Goal: Information Seeking & Learning: Understand process/instructions

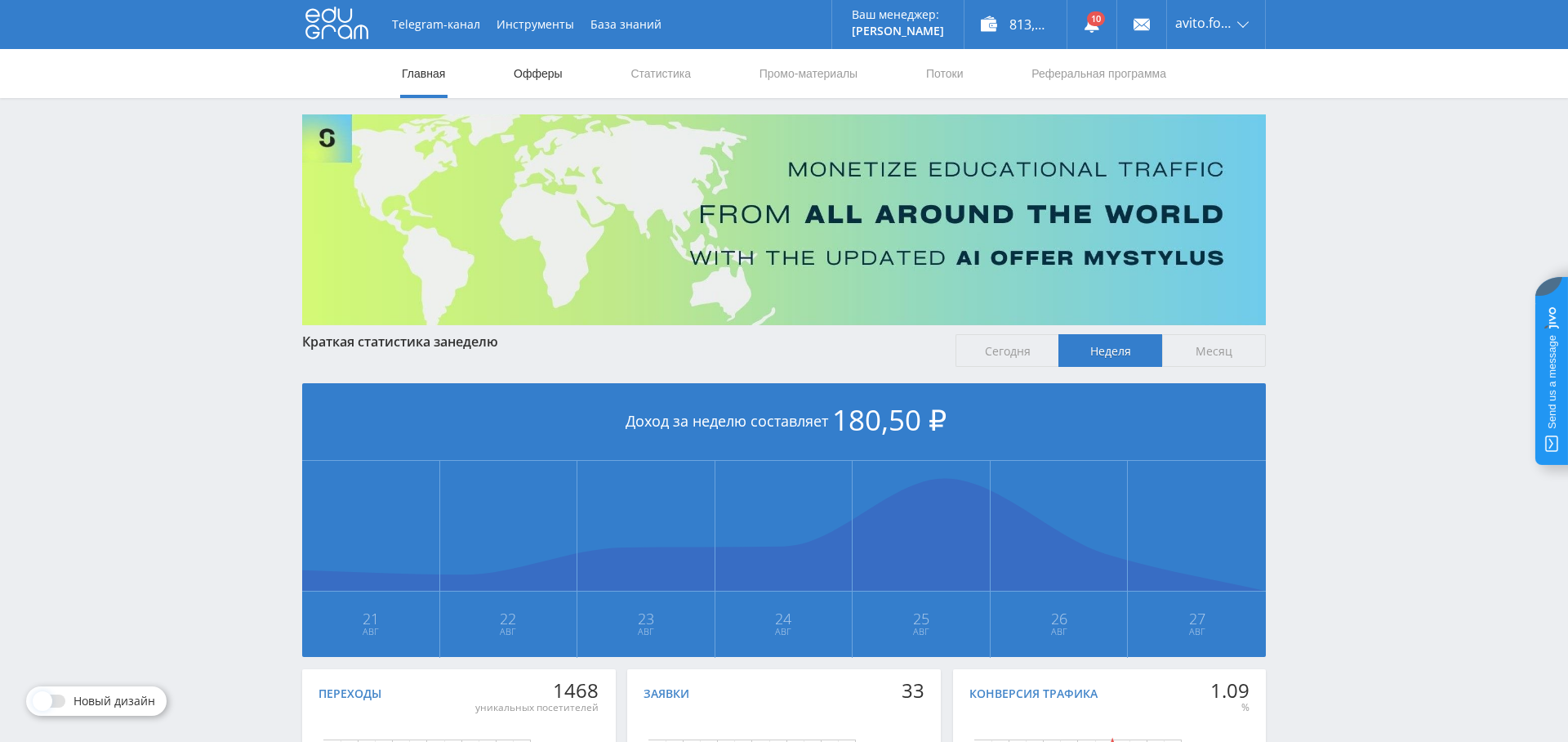
click at [555, 75] on link "Офферы" at bounding box center [539, 74] width 53 height 49
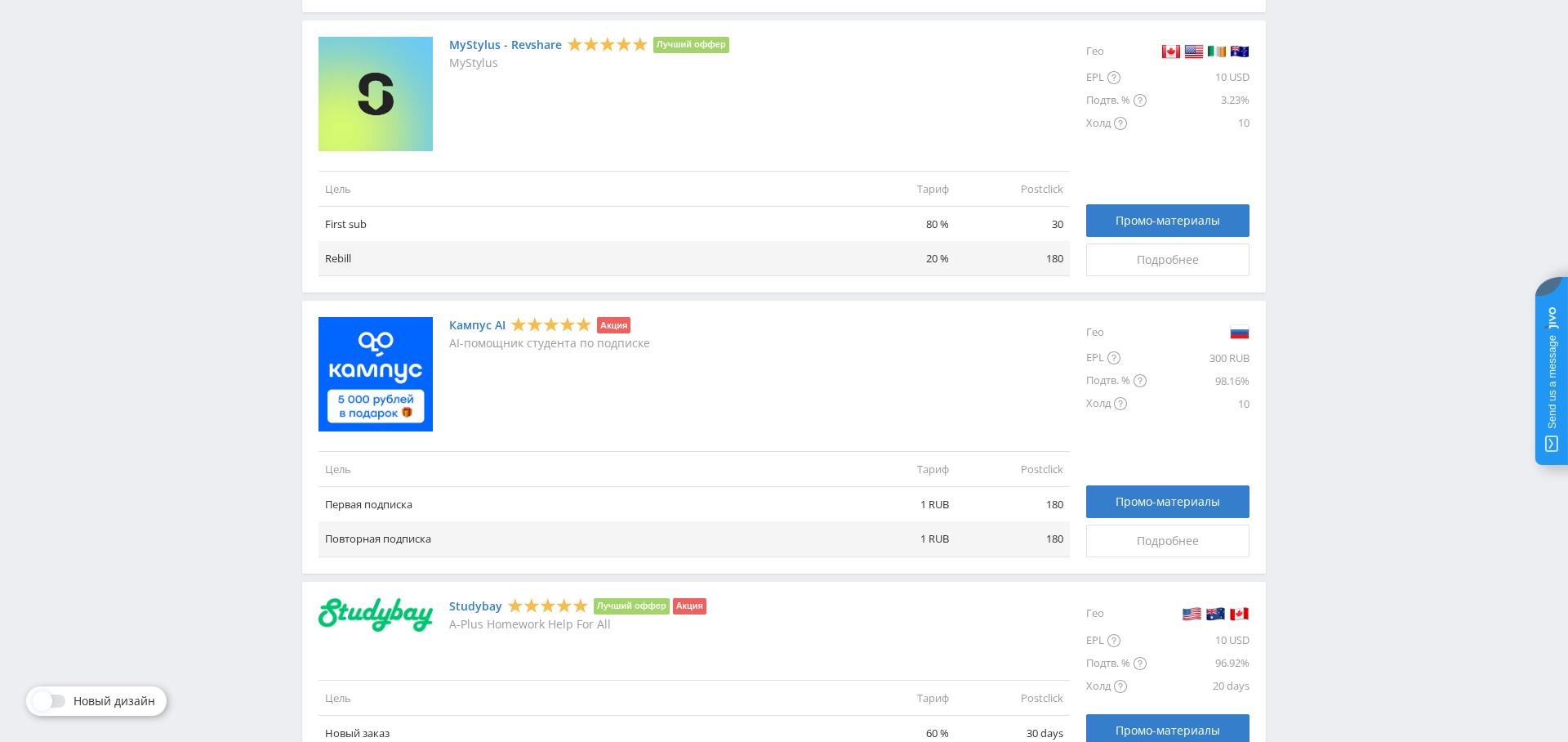
scroll to position [731, 0]
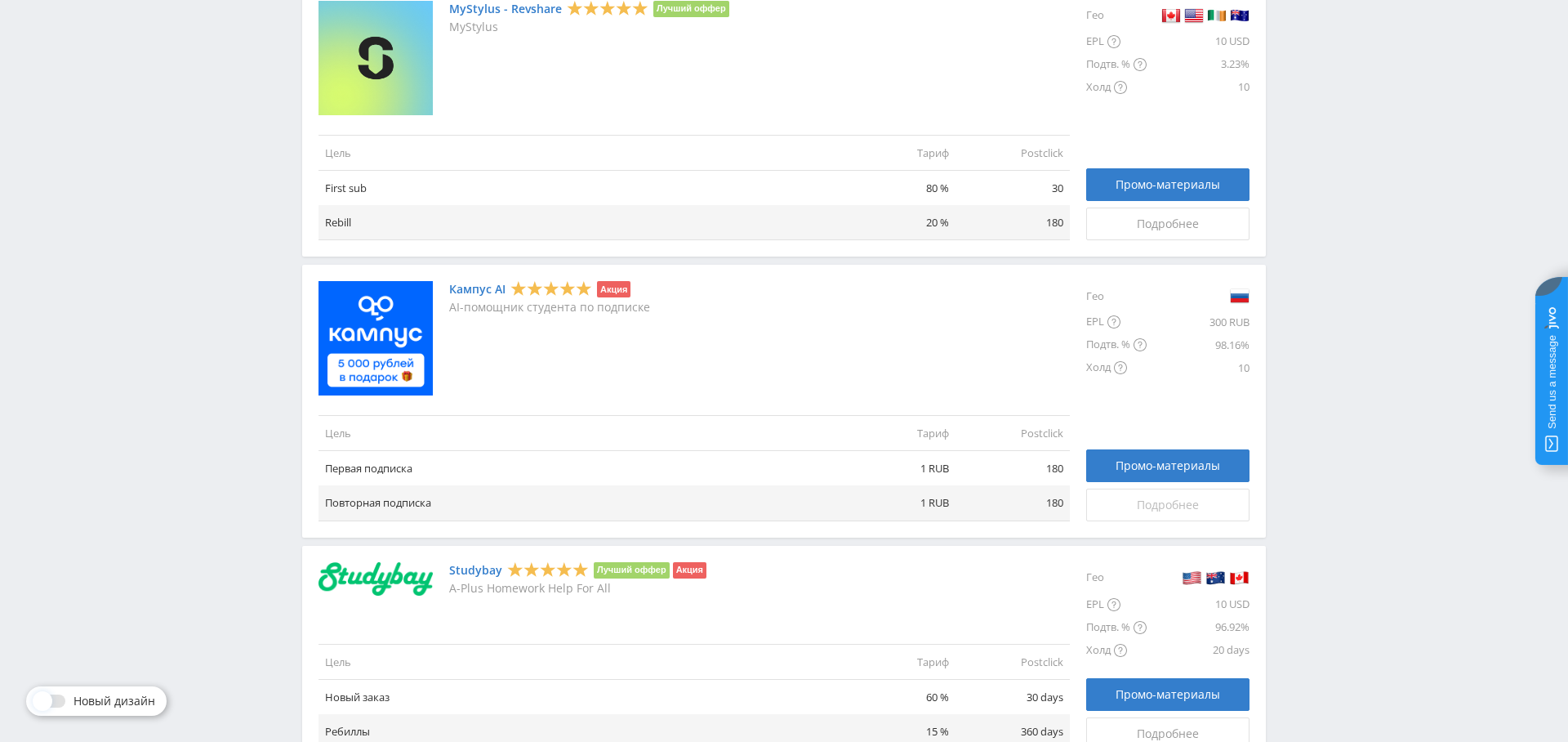
click at [1161, 501] on span "Подробнее" at bounding box center [1168, 505] width 62 height 13
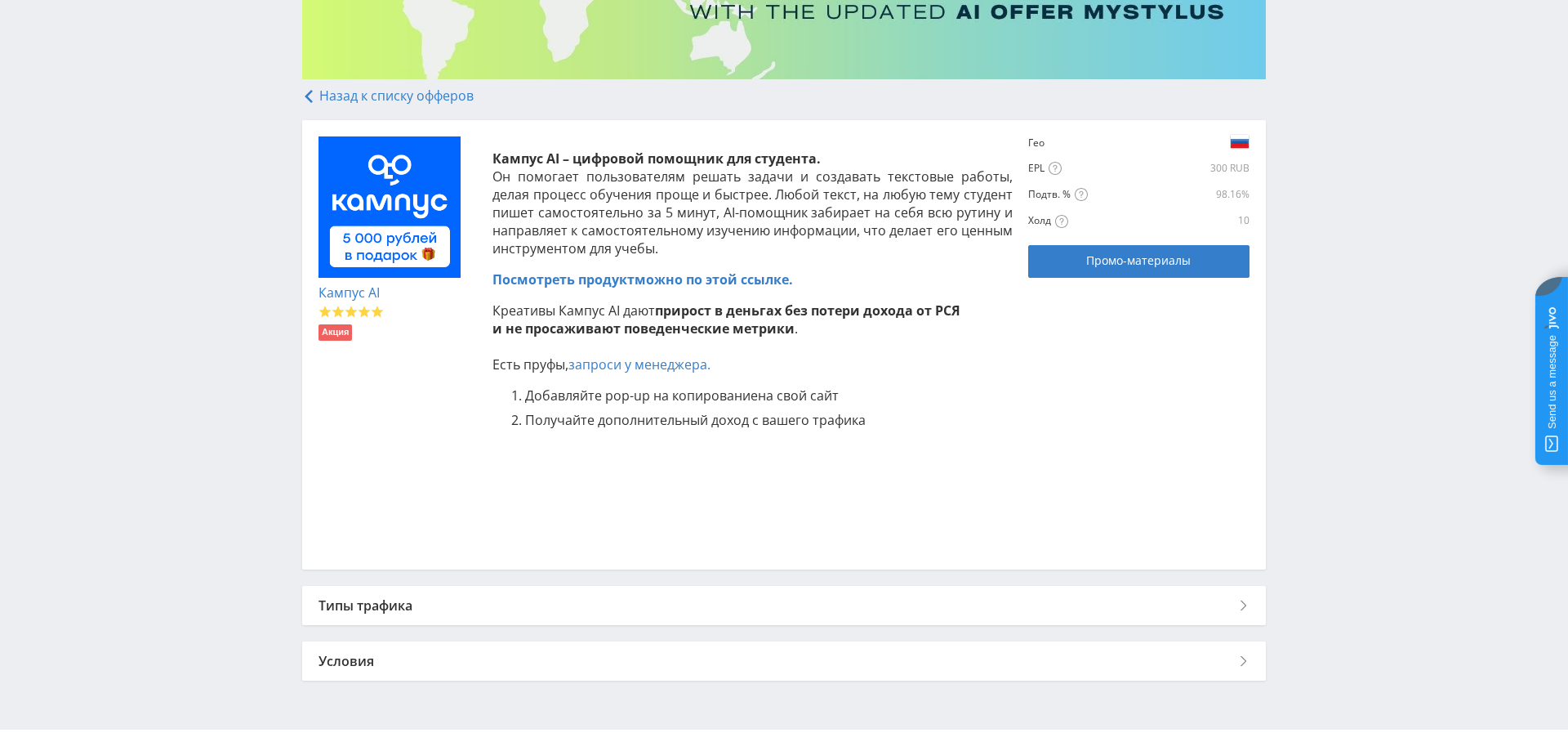
scroll to position [283, 0]
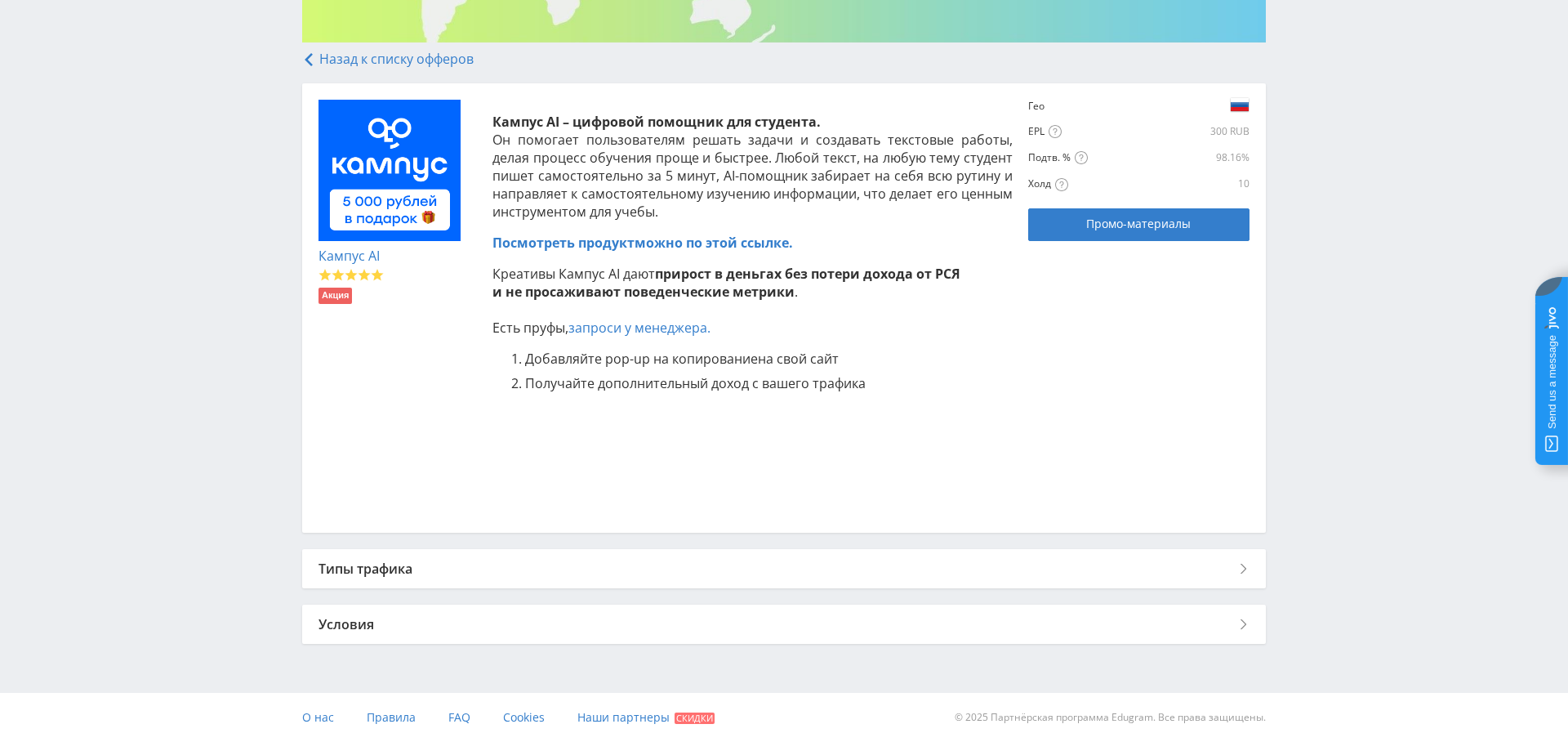
click at [669, 561] on div "Типы трафика" at bounding box center [784, 569] width 964 height 39
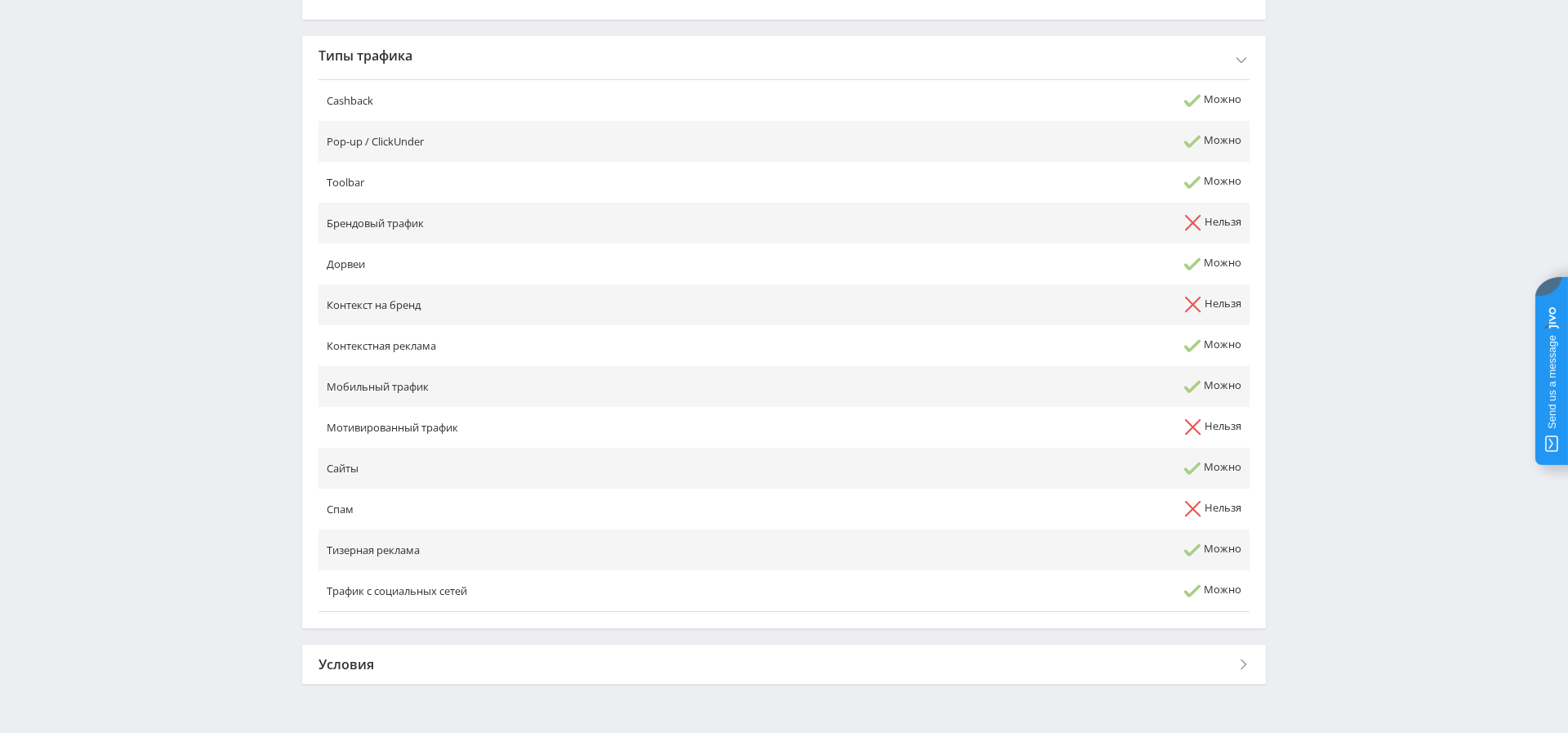
scroll to position [835, 0]
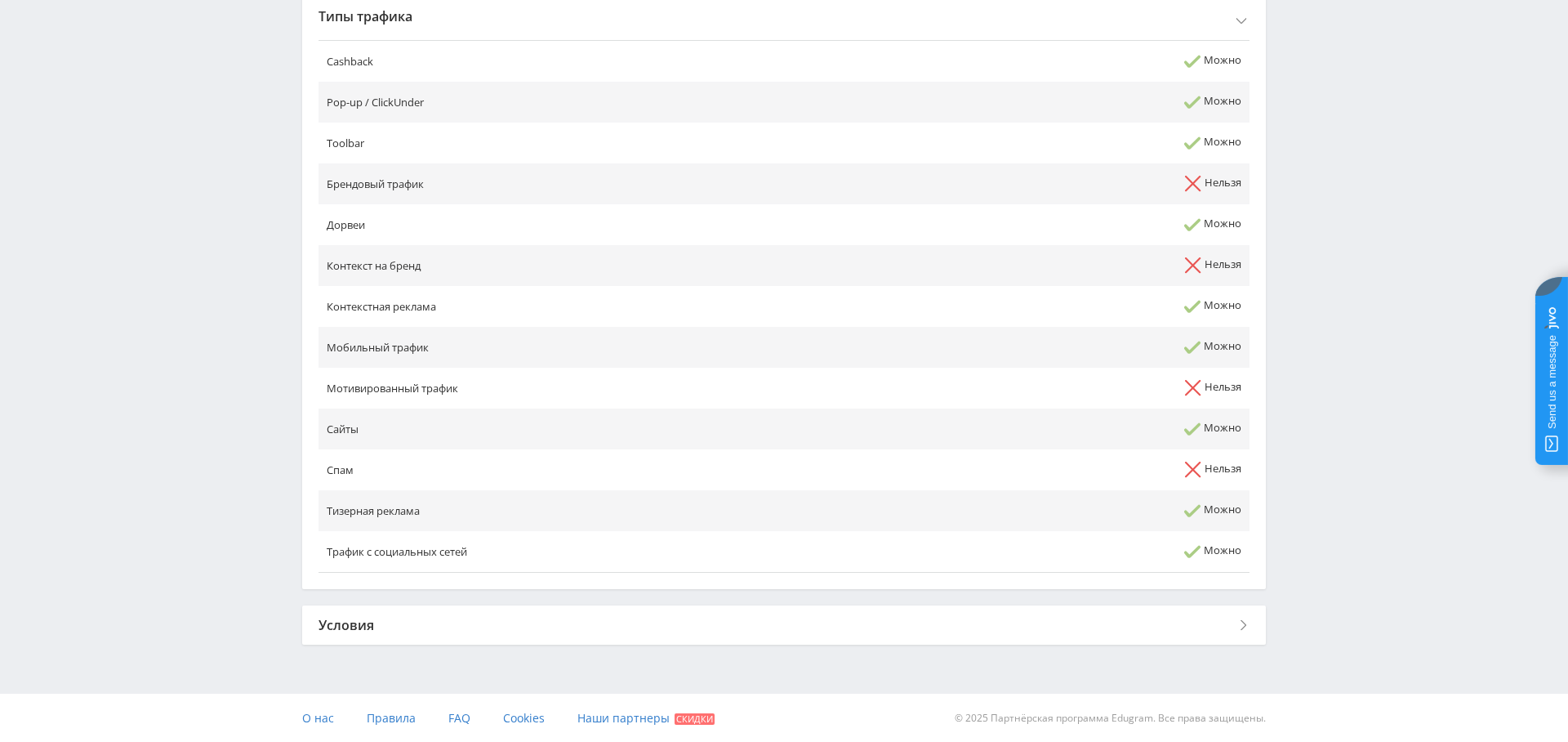
click at [593, 615] on div "Условия" at bounding box center [784, 625] width 964 height 39
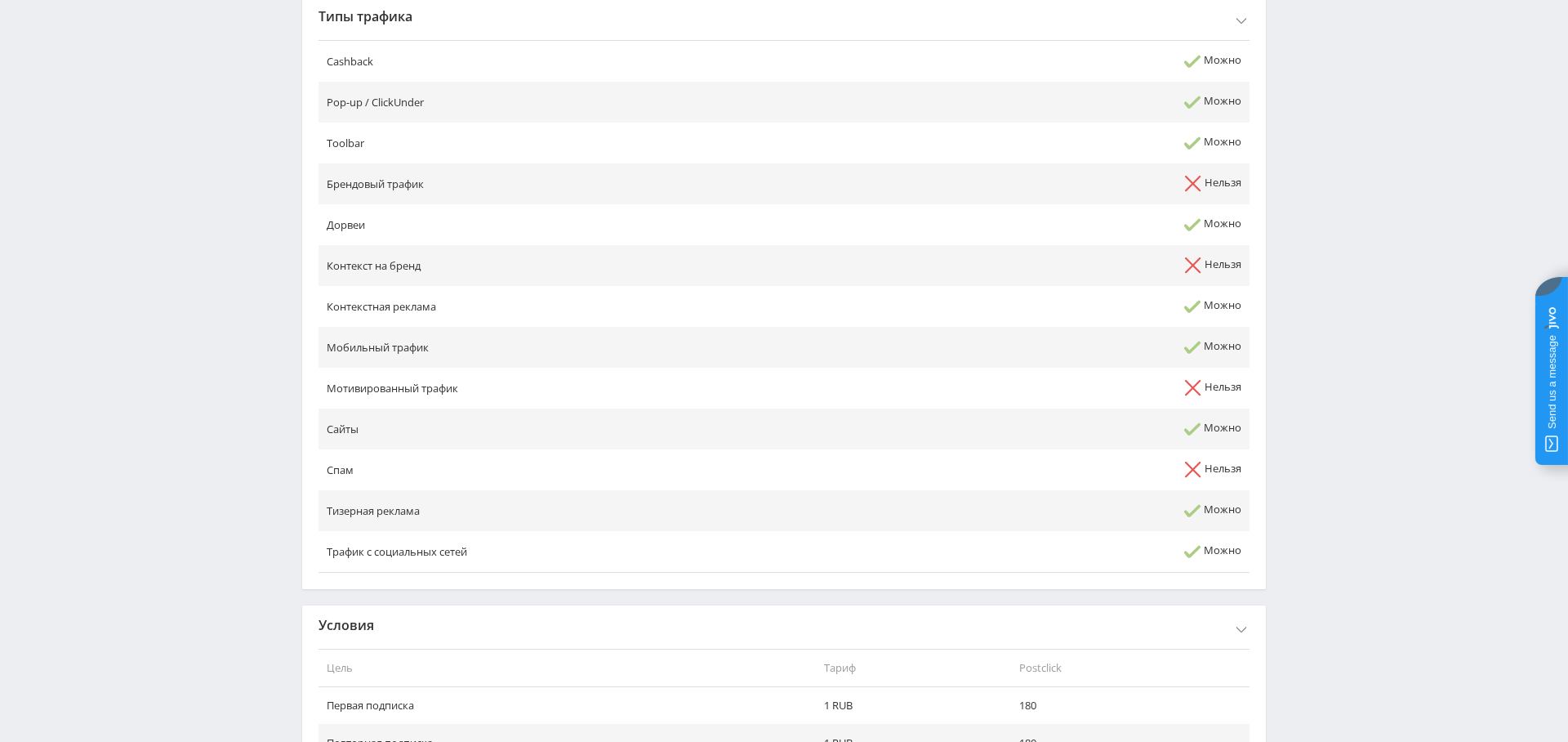
scroll to position [969, 0]
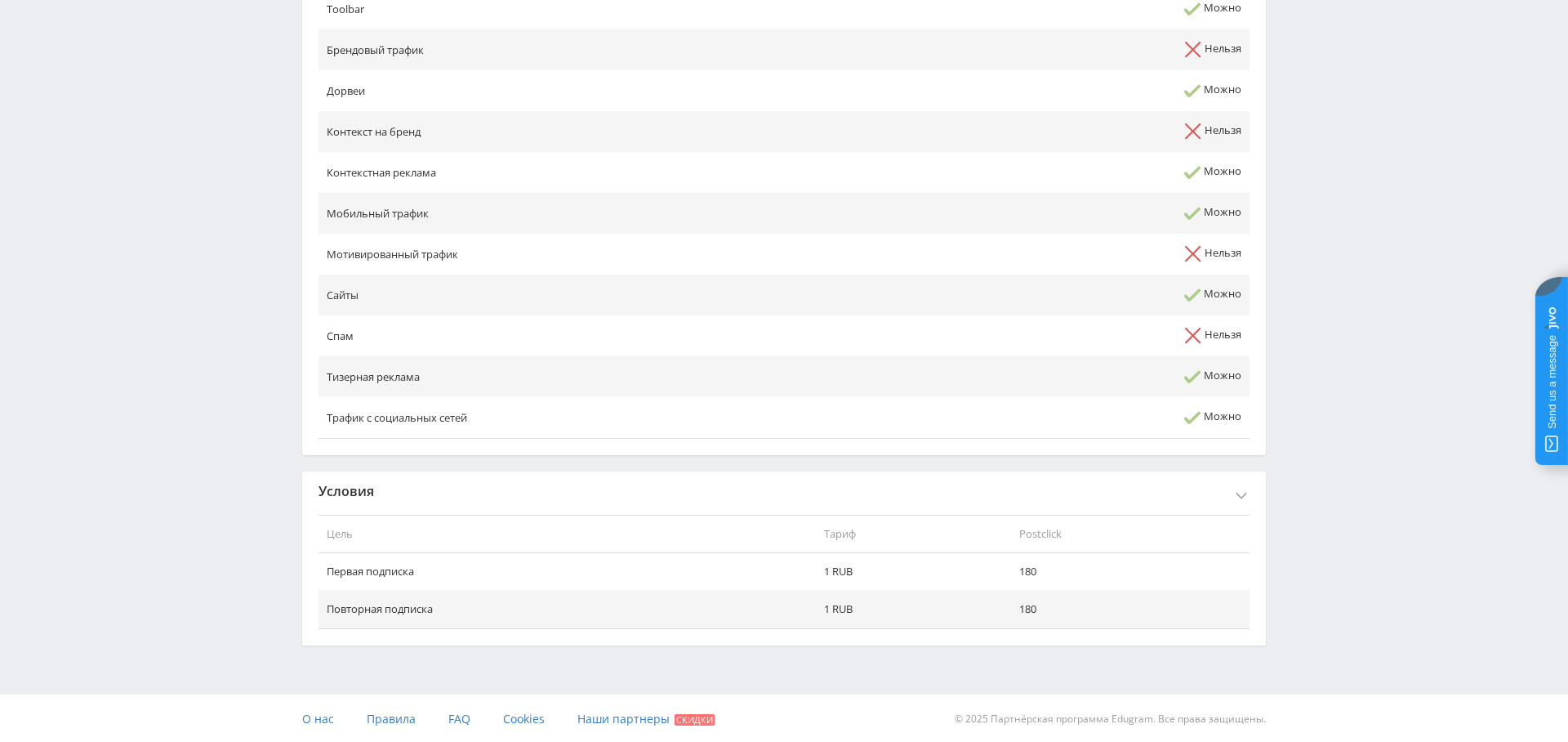
click at [1219, 494] on div "Условия" at bounding box center [784, 491] width 964 height 39
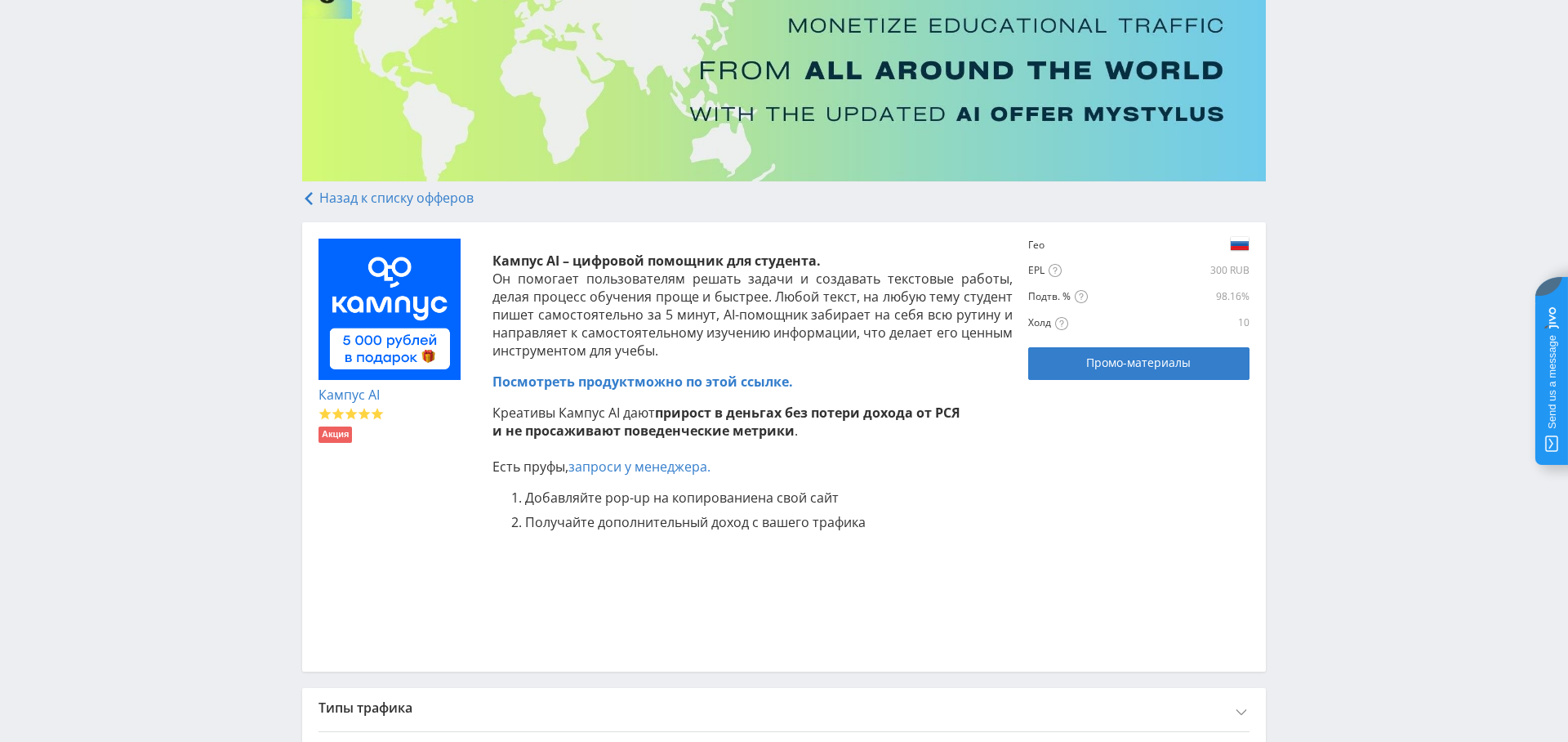
scroll to position [0, 0]
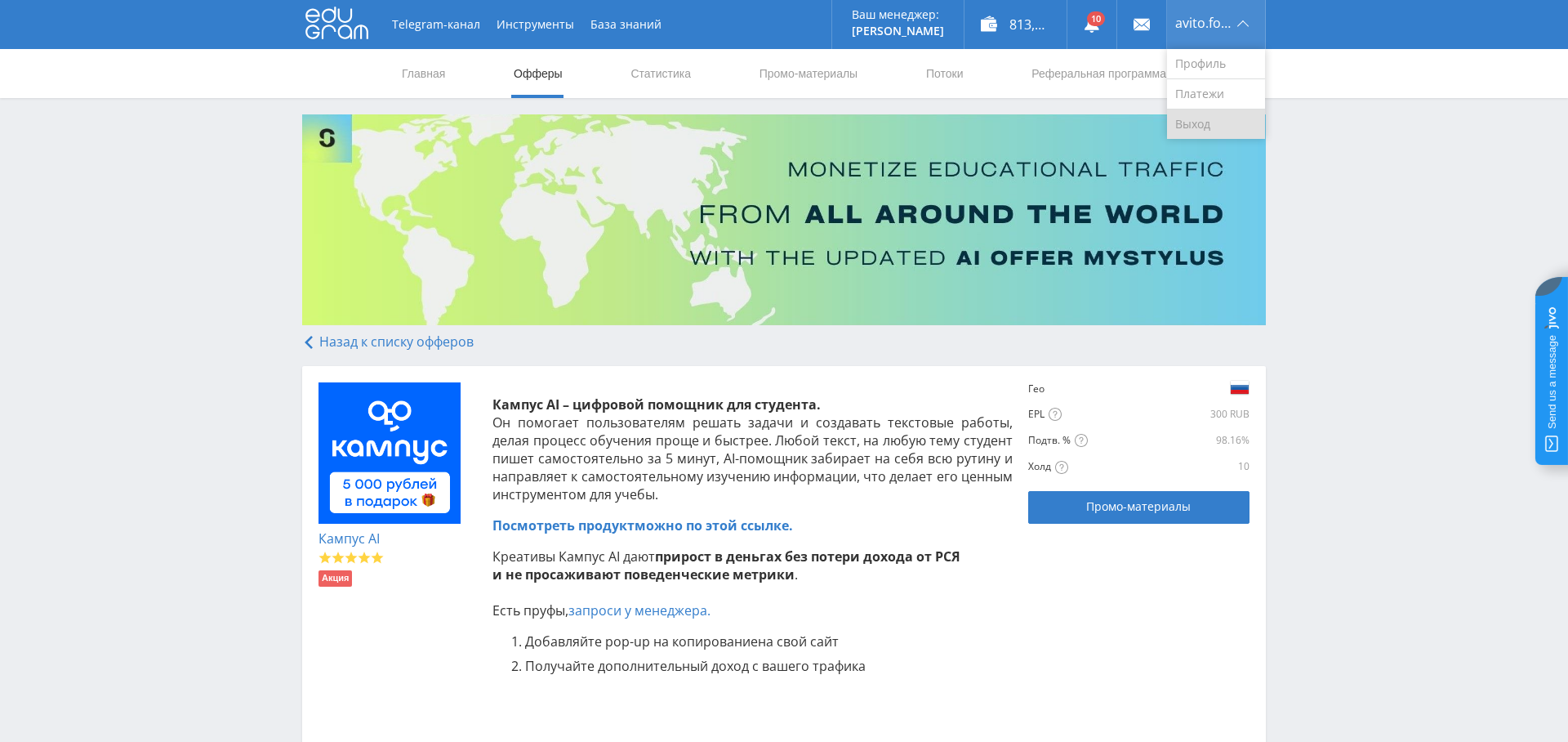
click at [1211, 134] on link "Выход" at bounding box center [1216, 124] width 98 height 30
